Goal: Use online tool/utility: Utilize a website feature to perform a specific function

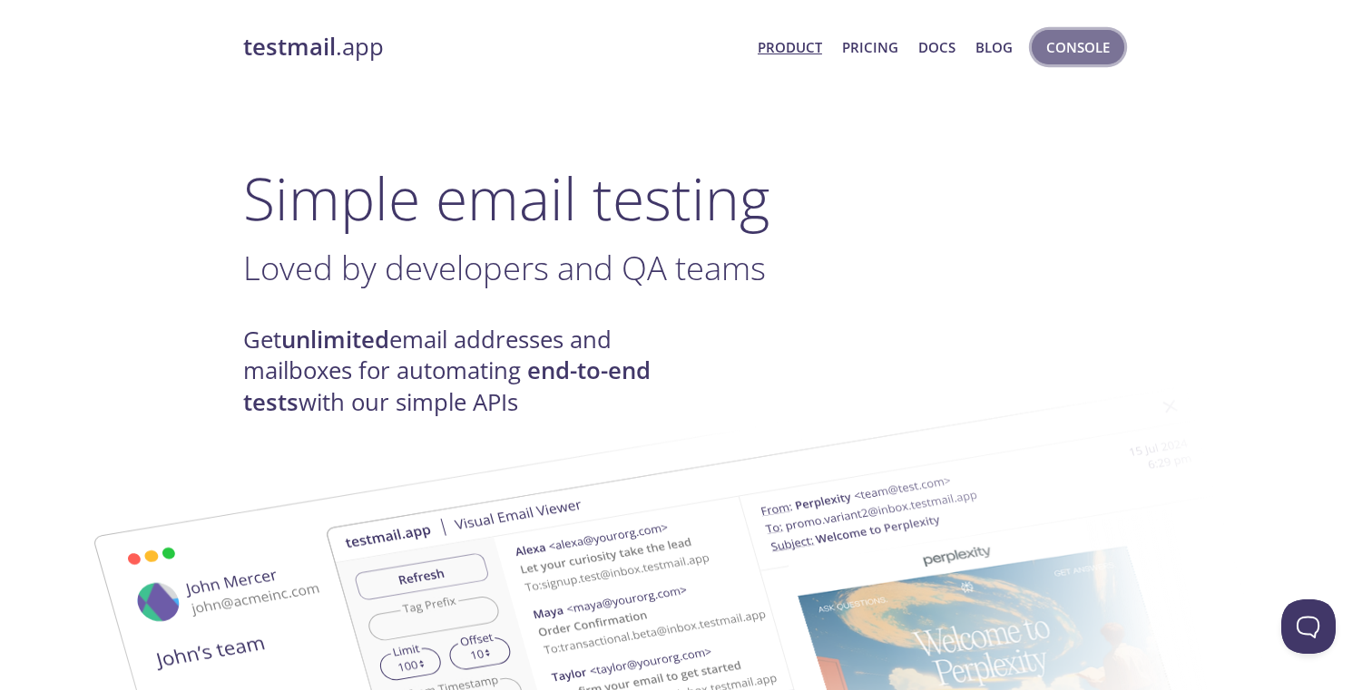
click at [1100, 43] on span "Console" at bounding box center [1078, 47] width 64 height 24
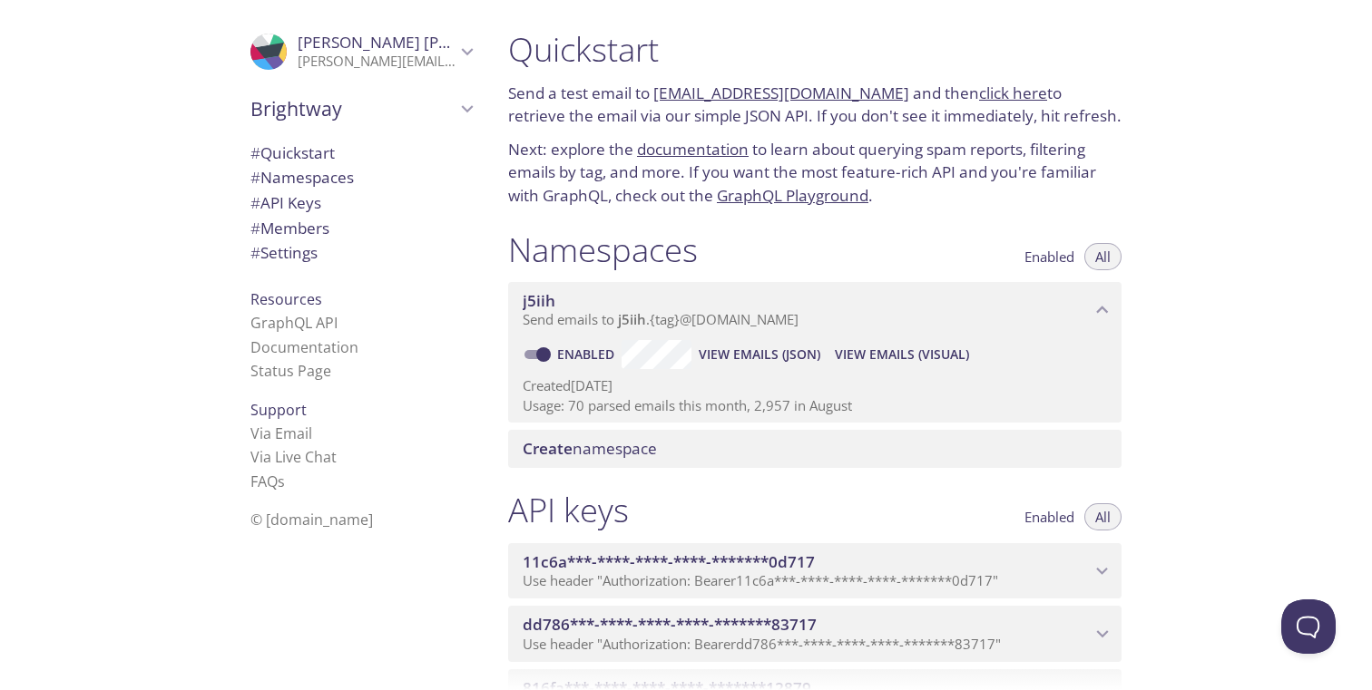
click at [748, 351] on span "View Emails (JSON)" at bounding box center [760, 355] width 122 height 22
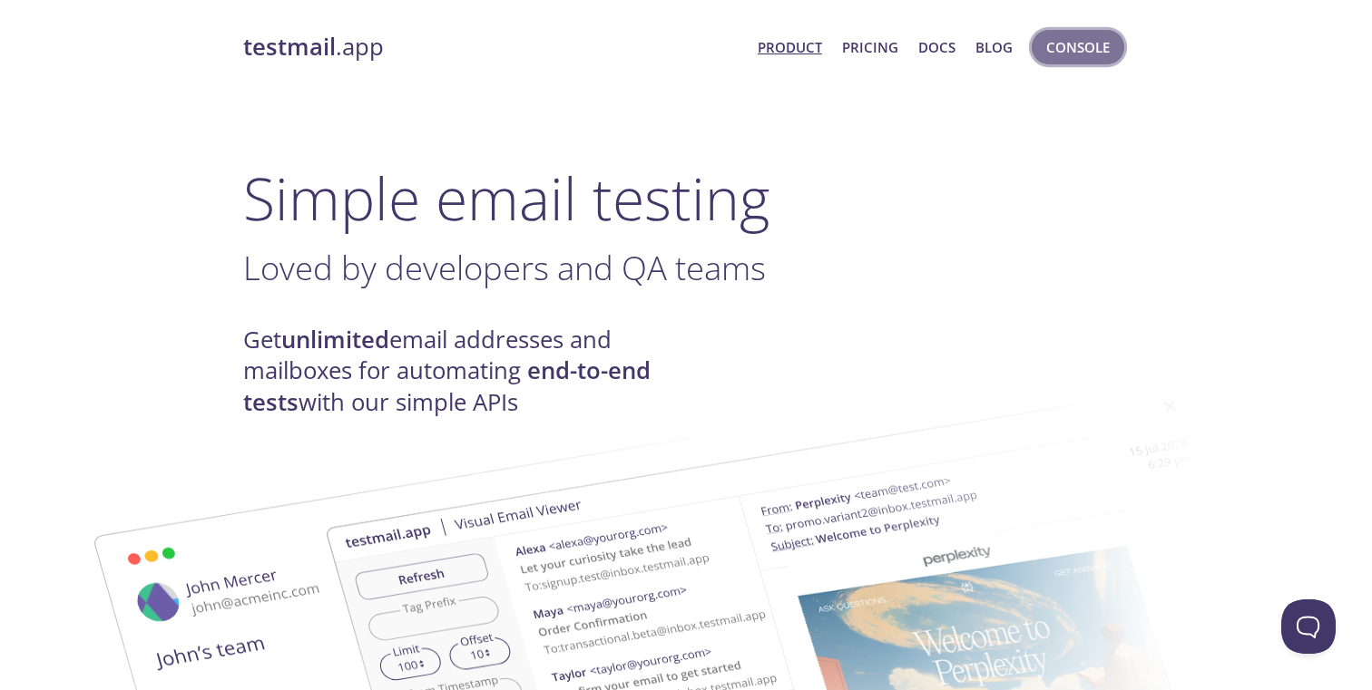
click at [1061, 44] on span "Console" at bounding box center [1078, 47] width 64 height 24
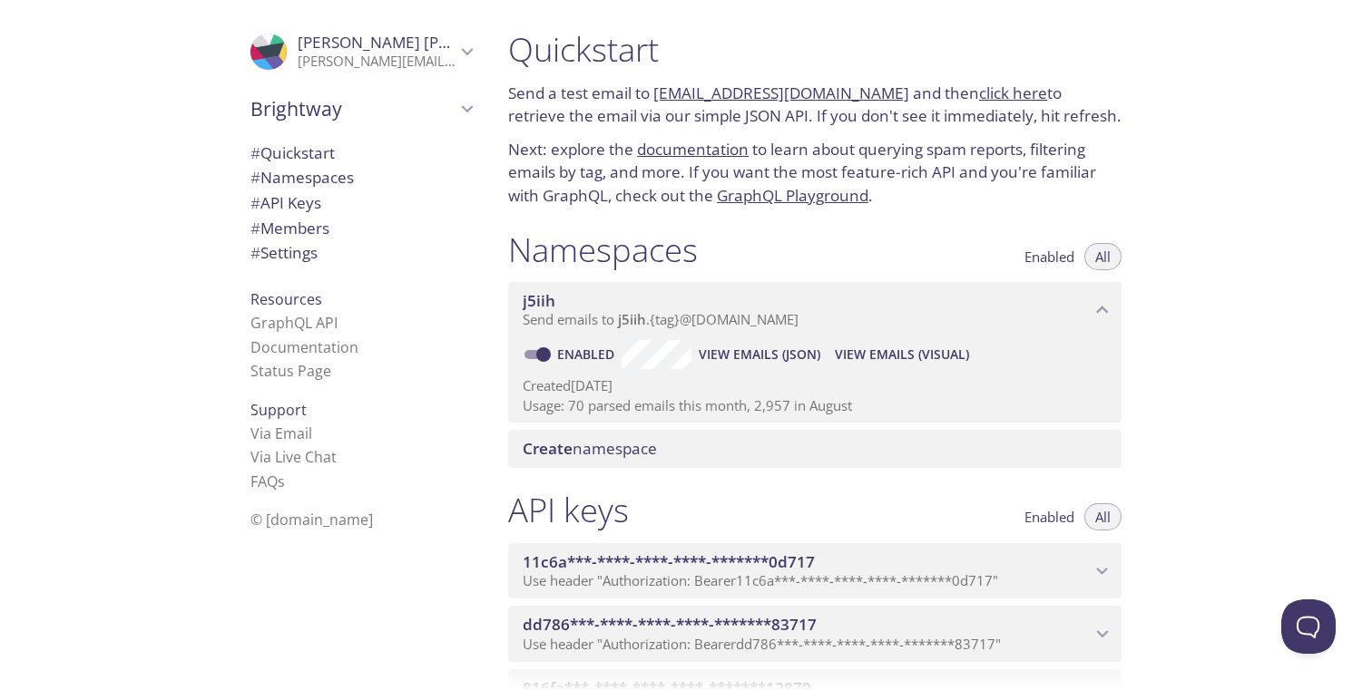
click at [724, 350] on span "View Emails (JSON)" at bounding box center [760, 355] width 122 height 22
